Goal: Task Accomplishment & Management: Complete application form

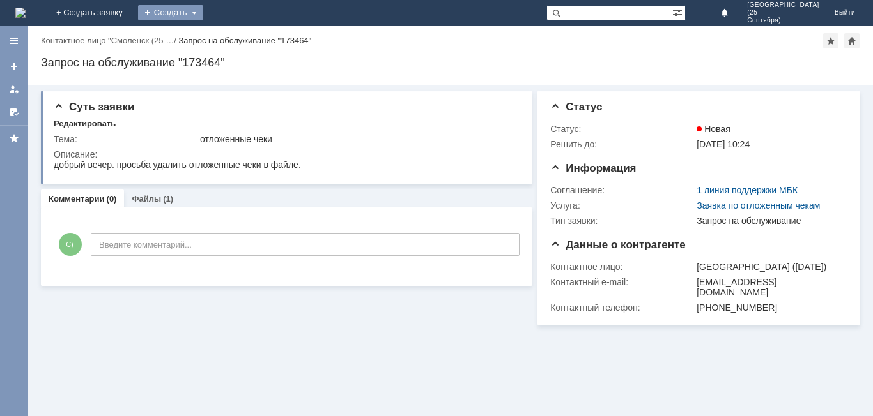
click at [203, 10] on div "Создать" at bounding box center [170, 12] width 65 height 15
click at [238, 44] on link "Заявка" at bounding box center [189, 38] width 97 height 15
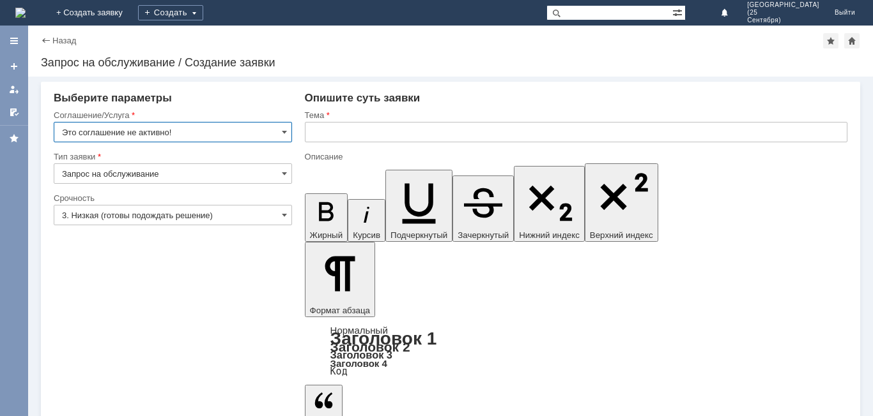
click at [273, 133] on input "Это соглашение не активно!" at bounding box center [173, 132] width 238 height 20
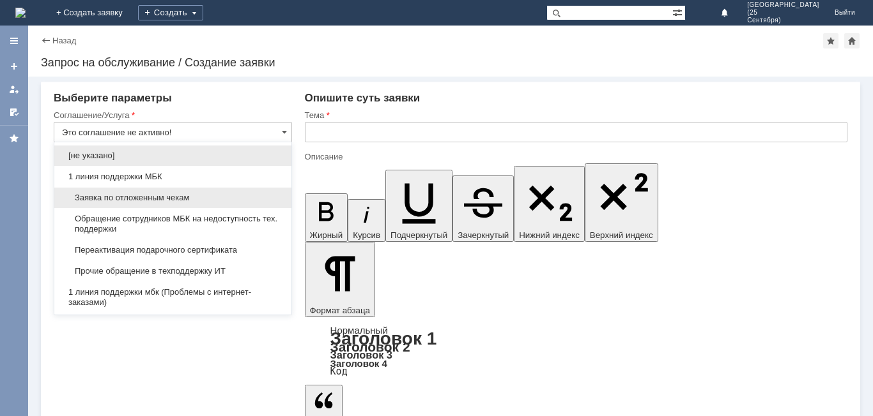
click at [218, 189] on div "Заявка по отложенным чекам" at bounding box center [172, 198] width 237 height 20
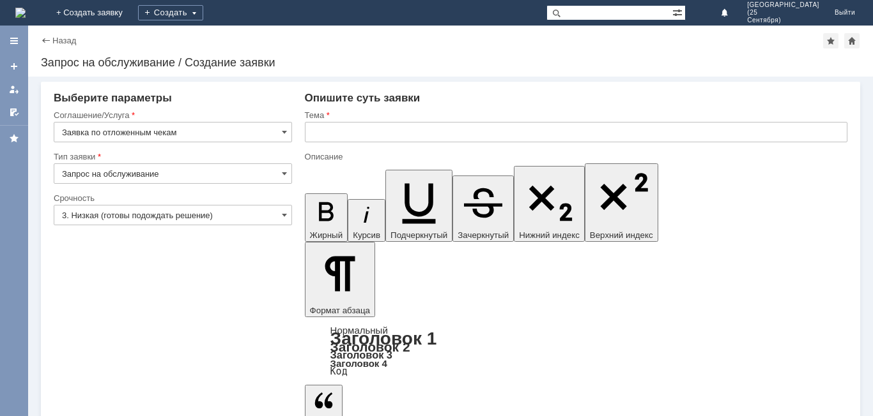
type input "Заявка по отложенным чекам"
click at [231, 208] on input "3. Низкая (готовы подождать решение)" at bounding box center [173, 215] width 238 height 20
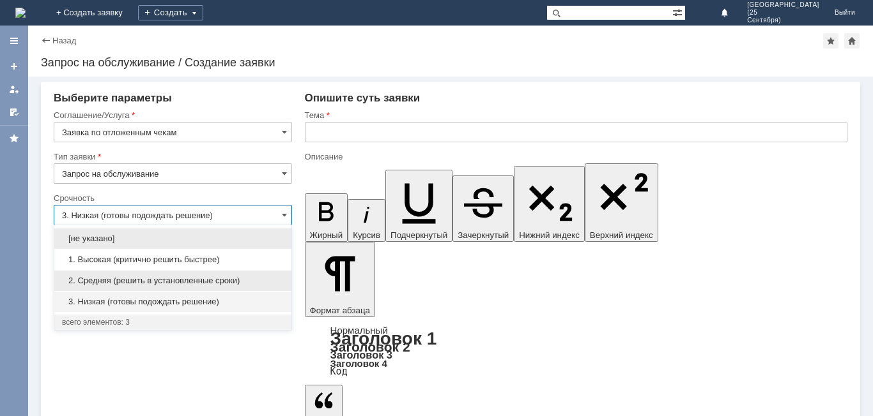
click at [243, 282] on span "2. Средняя (решить в установленные сроки)" at bounding box center [173, 281] width 222 height 10
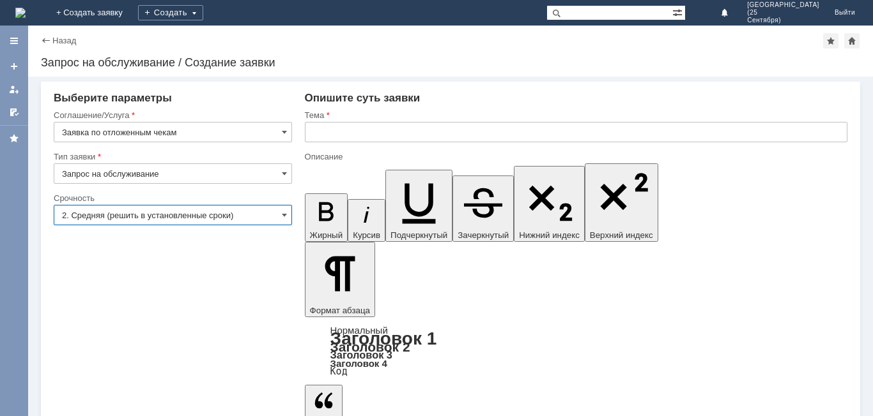
type input "2. Средняя (решить в установленные сроки)"
click at [354, 143] on div at bounding box center [576, 146] width 542 height 9
click at [351, 131] on input "text" at bounding box center [576, 132] width 542 height 20
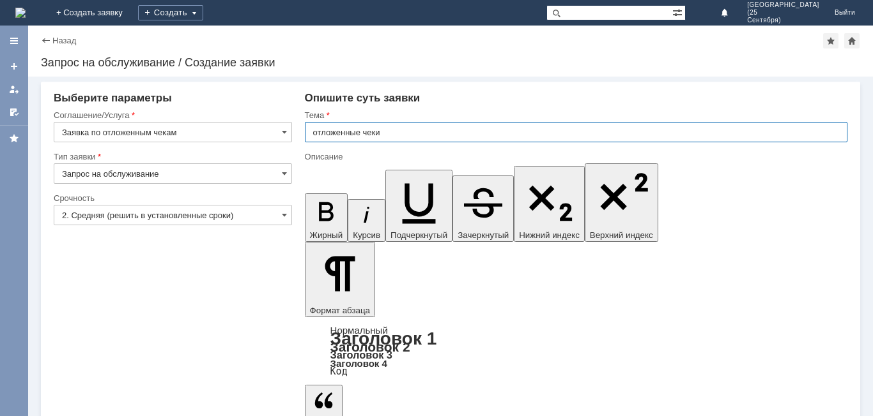
type input "отложенные чеки"
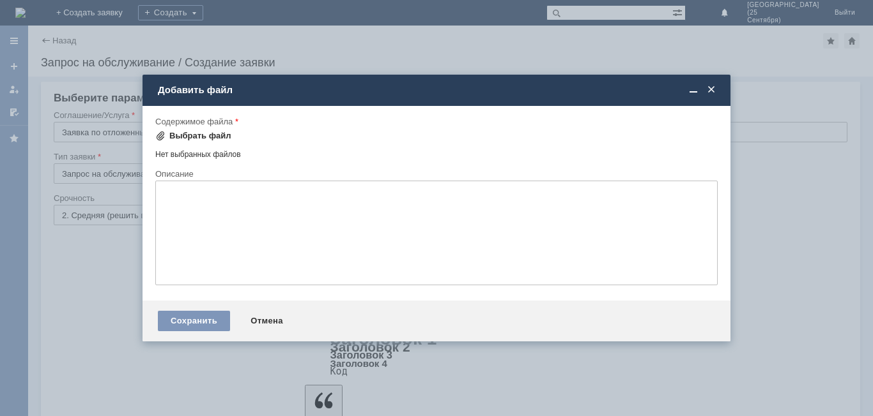
click at [190, 141] on div "Выбрать файл" at bounding box center [193, 135] width 76 height 15
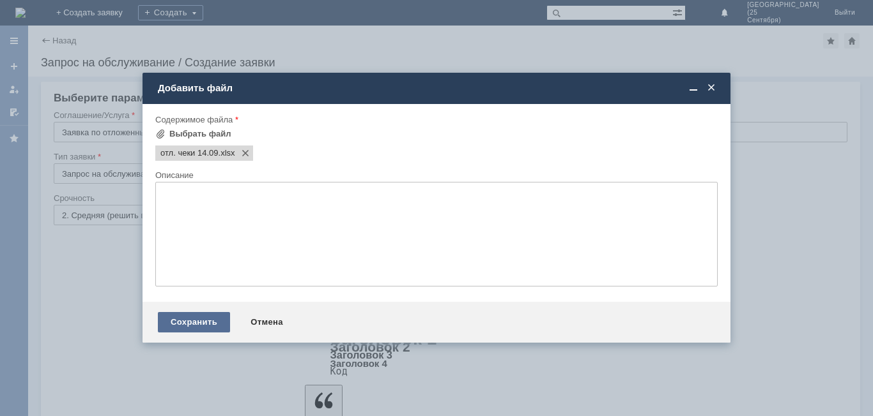
click at [178, 329] on div "Сохранить" at bounding box center [194, 322] width 72 height 20
